Goal: Task Accomplishment & Management: Use online tool/utility

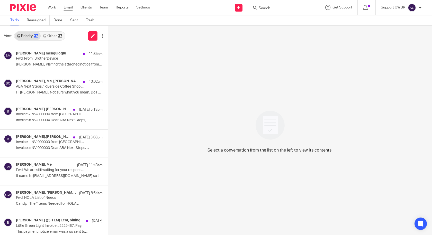
click at [51, 36] on link "Other 37" at bounding box center [53, 36] width 24 height 8
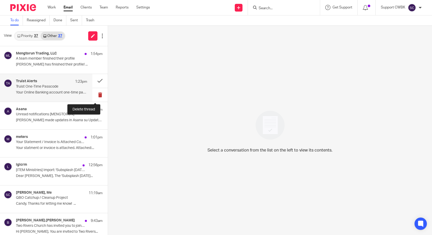
click at [94, 94] on button at bounding box center [99, 95] width 15 height 14
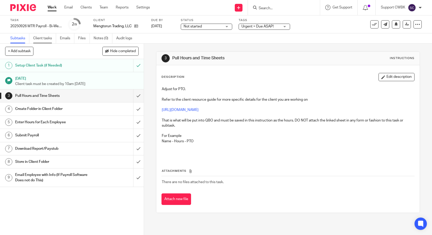
click at [42, 38] on link "Client tasks" at bounding box center [44, 38] width 23 height 10
